Goal: Task Accomplishment & Management: Manage account settings

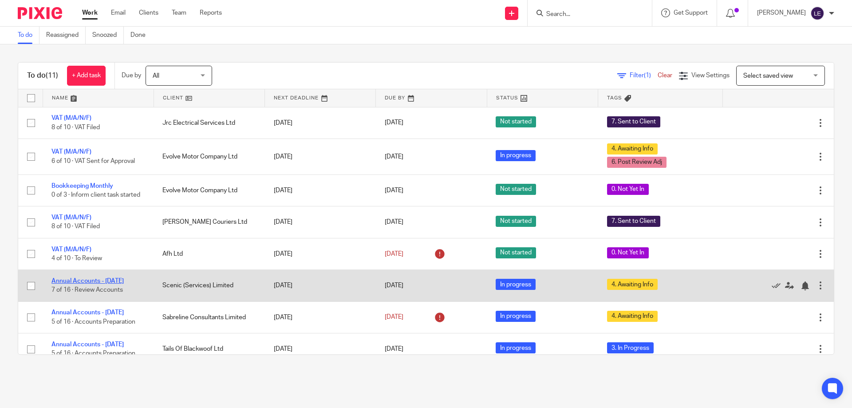
click at [102, 280] on link "Annual Accounts - [DATE]" at bounding box center [88, 281] width 72 height 6
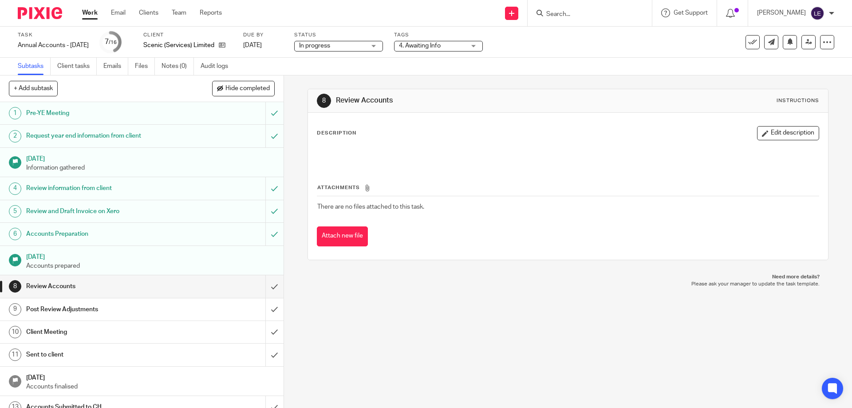
click at [435, 51] on div "4. Awaiting Info" at bounding box center [438, 46] width 89 height 11
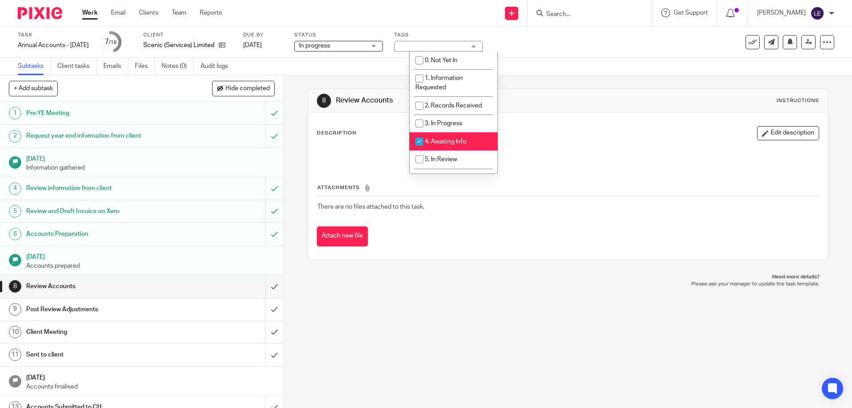
click at [436, 144] on span "4. Awaiting Info" at bounding box center [446, 142] width 42 height 6
checkbox input "false"
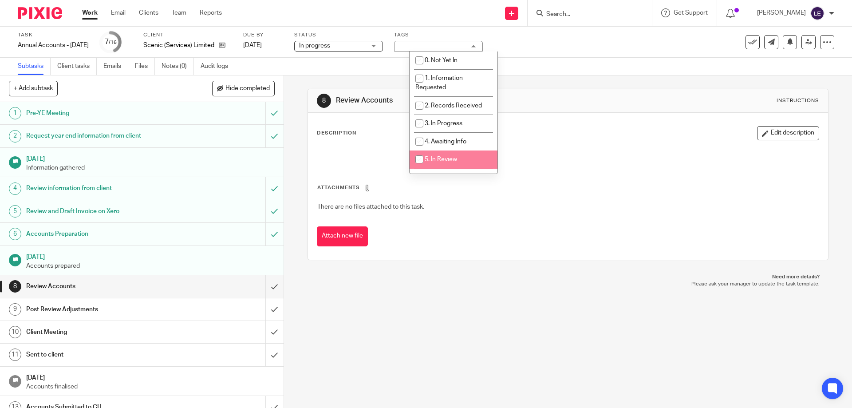
click at [437, 158] on span "5. In Review" at bounding box center [441, 159] width 32 height 6
checkbox input "true"
click at [702, 132] on div "Description Edit description" at bounding box center [568, 133] width 502 height 14
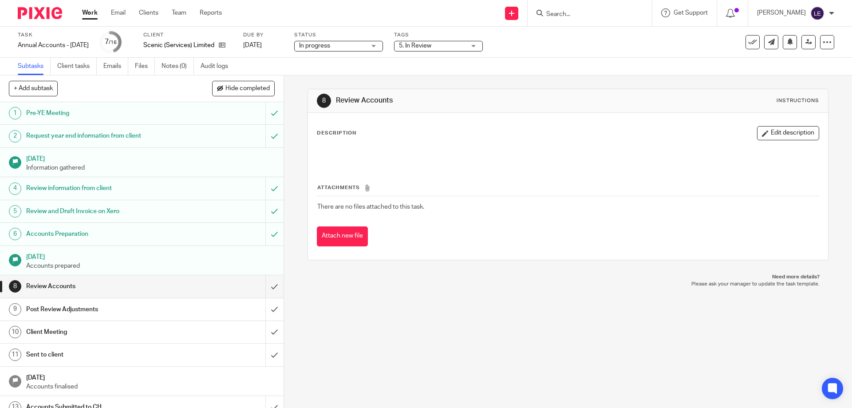
click at [805, 52] on div "Task Annual Accounts - March 2025 Save Annual Accounts - March 2025 7 /16 Clien…" at bounding box center [426, 42] width 817 height 21
click at [806, 44] on icon at bounding box center [809, 42] width 7 height 7
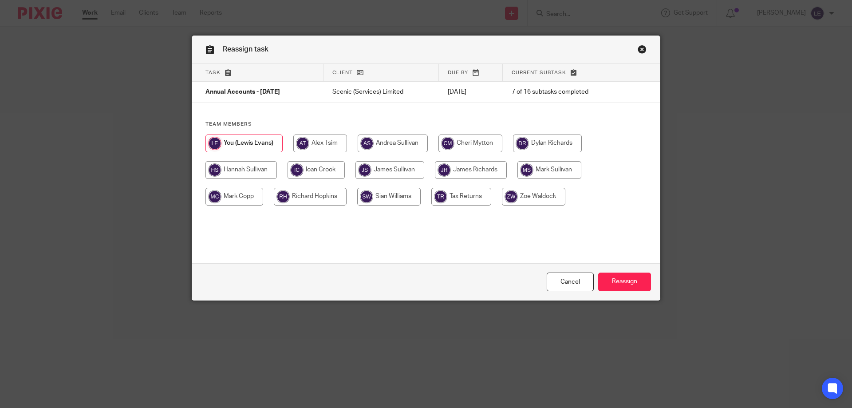
click at [640, 50] on link "Close this dialog window" at bounding box center [642, 51] width 9 height 12
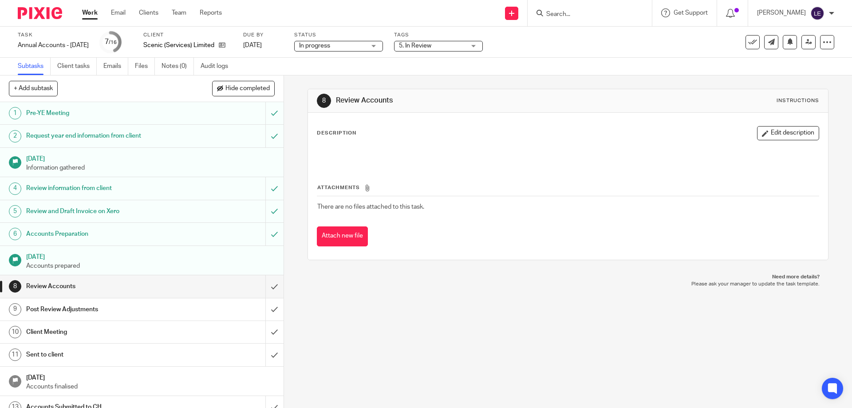
click at [95, 14] on link "Work" at bounding box center [90, 12] width 16 height 9
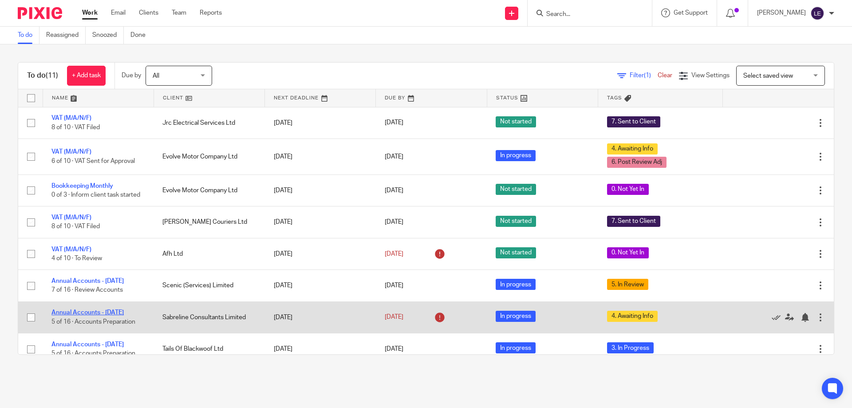
scroll to position [44, 0]
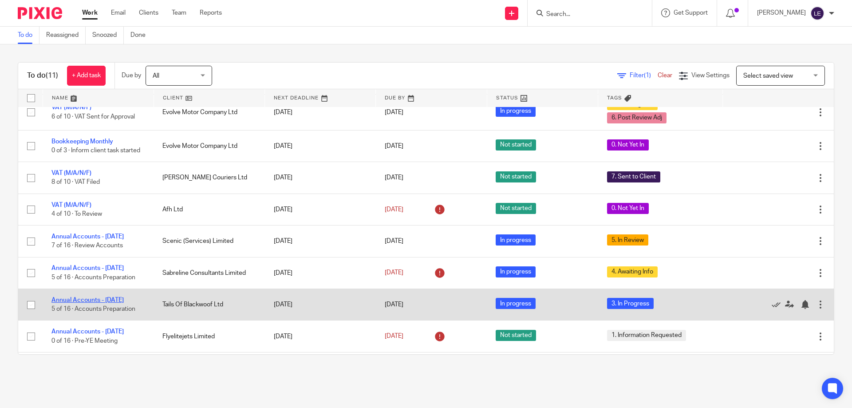
click at [103, 298] on link "Annual Accounts - June 2025" at bounding box center [88, 300] width 72 height 6
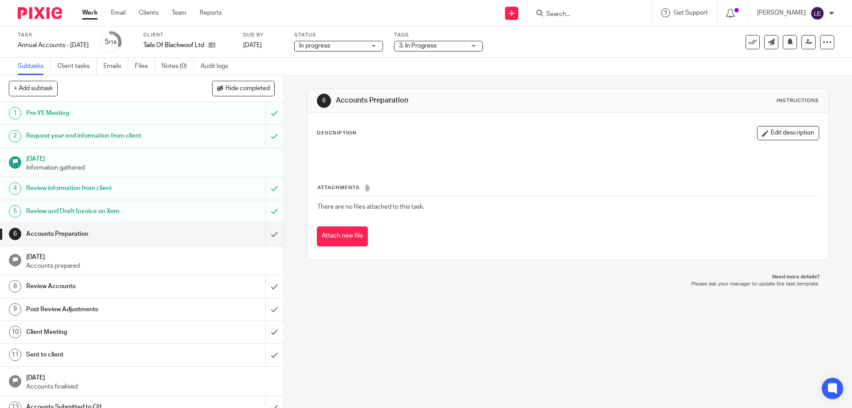
click at [420, 47] on span "3. In Progress" at bounding box center [418, 46] width 38 height 6
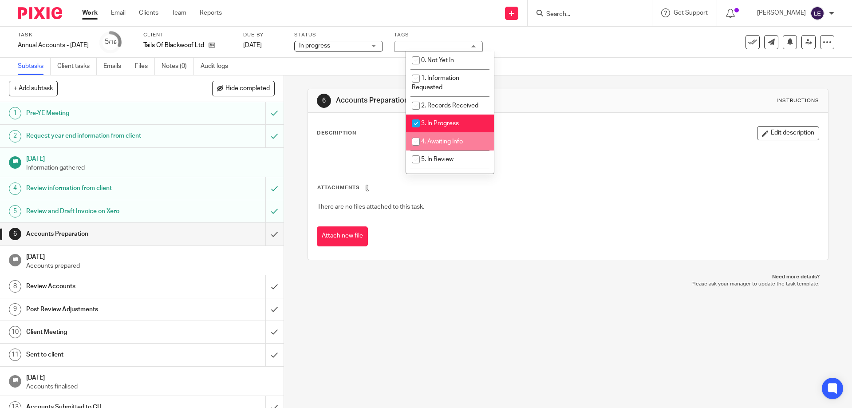
click at [429, 144] on span "4. Awaiting Info" at bounding box center [442, 142] width 42 height 6
checkbox input "true"
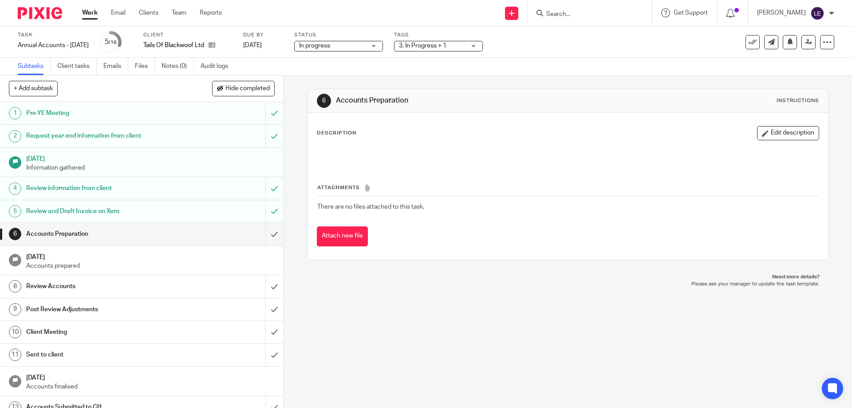
click at [621, 114] on div "Description Edit description Attachments There are no files attached to this ta…" at bounding box center [568, 186] width 520 height 147
click at [89, 15] on link "Work" at bounding box center [90, 12] width 16 height 9
